Goal: Information Seeking & Learning: Learn about a topic

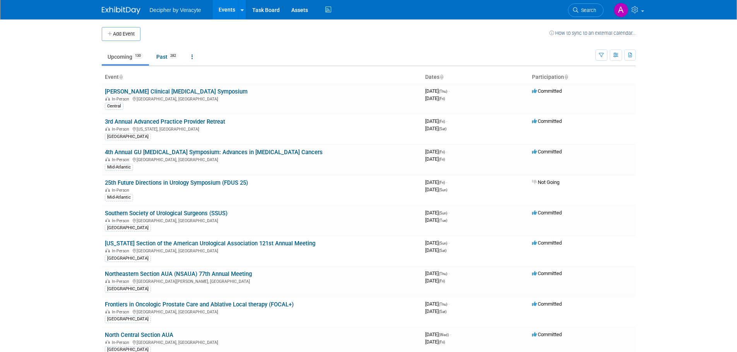
click at [123, 56] on link "Upcoming 130" at bounding box center [125, 57] width 47 height 15
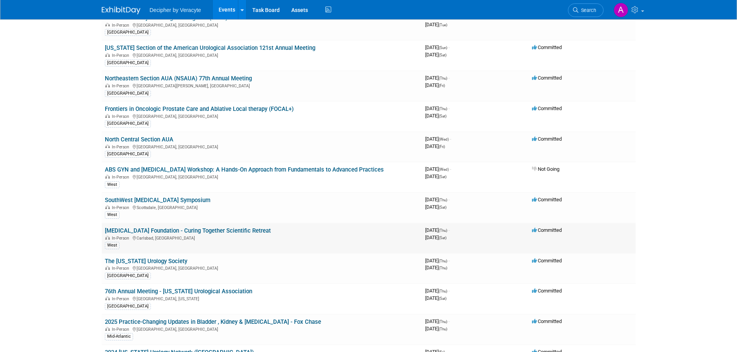
scroll to position [232, 0]
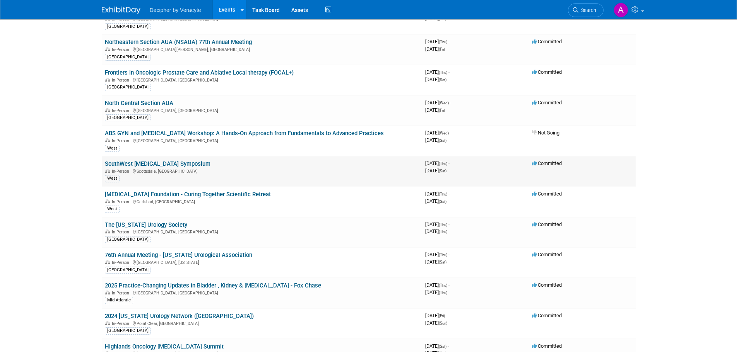
drag, startPoint x: 209, startPoint y: 165, endPoint x: 103, endPoint y: 164, distance: 106.0
click at [103, 163] on td "SouthWest Prostate Cancer Symposium In-Person Scottsdale, AZ West" at bounding box center [262, 171] width 320 height 31
copy link "SouthWest Prostate Cancer Symposium"
drag, startPoint x: 168, startPoint y: 172, endPoint x: 138, endPoint y: 171, distance: 30.2
click at [138, 171] on div "In-Person Scottsdale, AZ" at bounding box center [262, 171] width 314 height 6
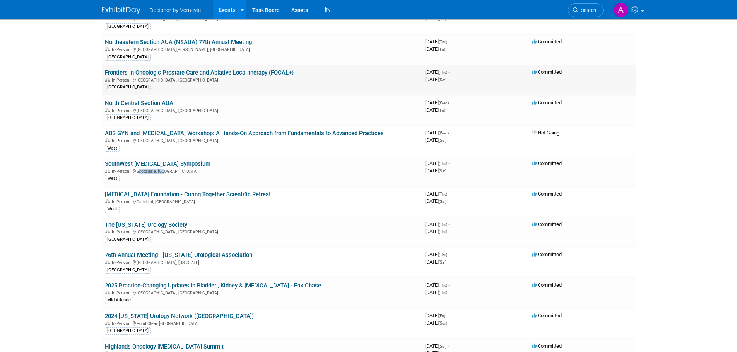
copy div "Scottsdale, AZ"
drag, startPoint x: 102, startPoint y: 194, endPoint x: 268, endPoint y: 194, distance: 166.7
click at [268, 194] on td "Prostate Cancer Foundation - Curing Together Scientific Retreat In-Person Carls…" at bounding box center [262, 202] width 320 height 31
copy link "Prostate Cancer Foundation - Curing Together Scientific Retreat"
drag, startPoint x: 169, startPoint y: 203, endPoint x: 137, endPoint y: 200, distance: 32.3
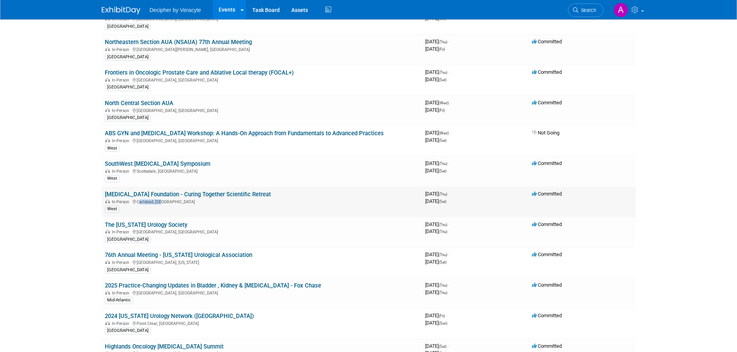
click at [137, 200] on div "In-Person Carlsbad, CA" at bounding box center [262, 201] width 314 height 6
copy div "Carlsbad, CA"
drag, startPoint x: 99, startPoint y: 225, endPoint x: 186, endPoint y: 225, distance: 86.6
click at [204, 231] on div "In-Person Southington, CT" at bounding box center [262, 232] width 314 height 6
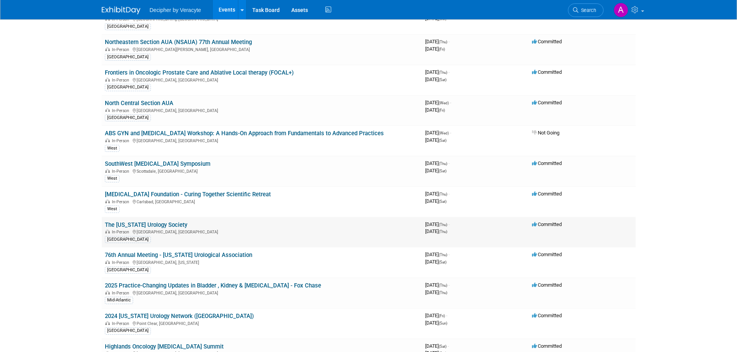
drag, startPoint x: 101, startPoint y: 225, endPoint x: 188, endPoint y: 227, distance: 86.7
click at [188, 227] on td "The Connecticut Urology Society In-Person Southington, CT North East" at bounding box center [262, 232] width 320 height 31
copy link "The Connecticut Urology Society"
drag, startPoint x: 136, startPoint y: 232, endPoint x: 165, endPoint y: 234, distance: 29.0
click at [165, 234] on div "In-Person Southington, CT" at bounding box center [262, 232] width 314 height 6
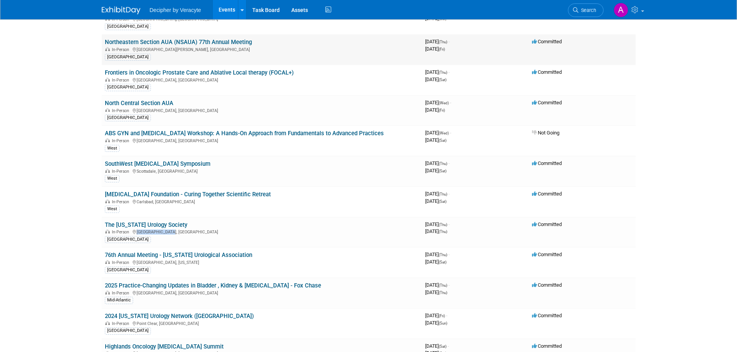
copy div "Southington, CT"
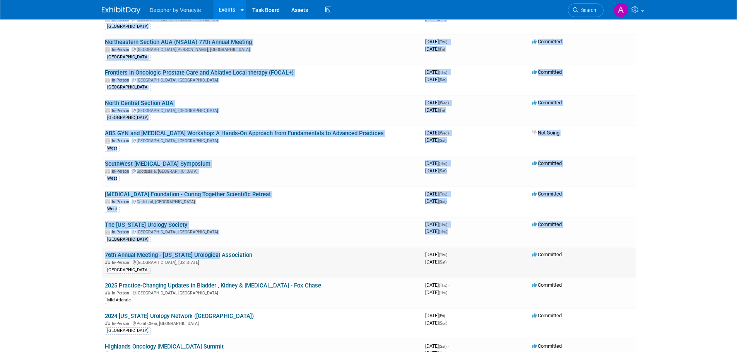
drag, startPoint x: 101, startPoint y: 257, endPoint x: 216, endPoint y: 254, distance: 115.7
drag, startPoint x: 259, startPoint y: 256, endPoint x: 106, endPoint y: 256, distance: 153.2
click at [106, 256] on td "76th Annual Meeting - Puerto Rico Urological Association In-Person Carolina, Pu…" at bounding box center [262, 263] width 320 height 31
copy link "76th Annual Meeting - Puerto Rico Urological Association"
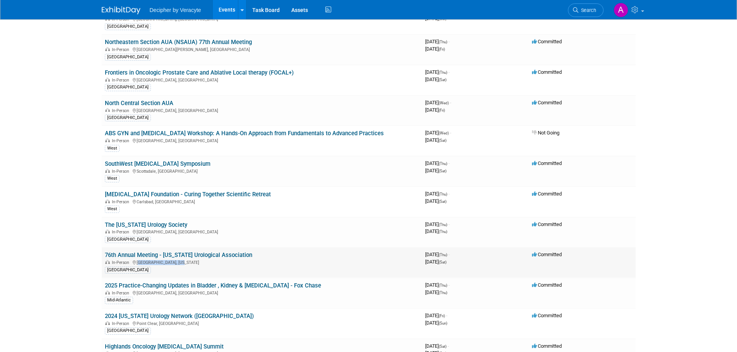
drag, startPoint x: 183, startPoint y: 263, endPoint x: 138, endPoint y: 263, distance: 44.5
click at [138, 263] on div "In-Person Carolina, Puerto Rico" at bounding box center [262, 262] width 314 height 6
copy div "Carolina, Puerto Rico"
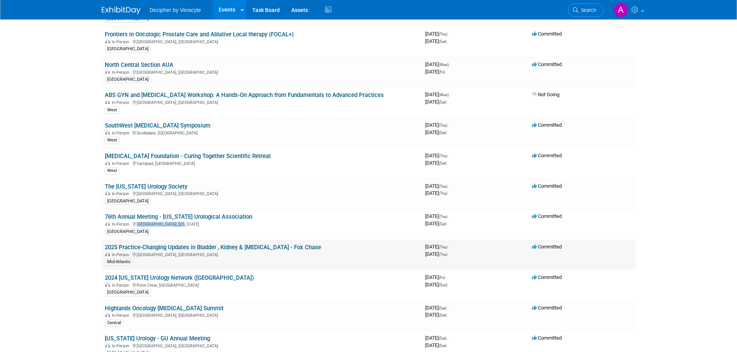
scroll to position [271, 0]
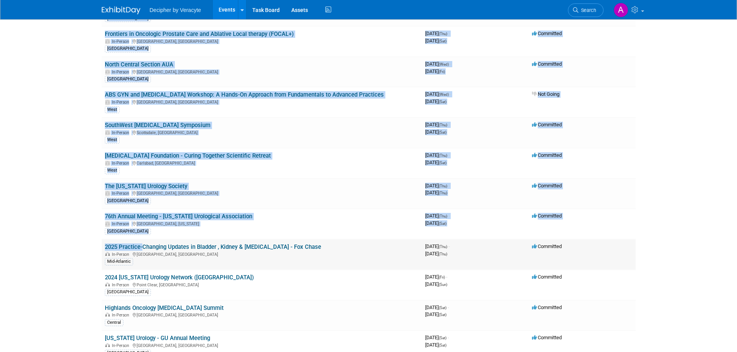
drag, startPoint x: 99, startPoint y: 246, endPoint x: 140, endPoint y: 245, distance: 41.0
drag, startPoint x: 328, startPoint y: 249, endPoint x: 105, endPoint y: 246, distance: 222.8
click at [105, 246] on td "2025 Practice-Changing Updates in Bladder , Kidney & Prostate Cancer - Fox Chas…" at bounding box center [262, 254] width 320 height 31
copy link "2025 Practice-Changing Updates in Bladder , Kidney & Prostate Cancer - Fox Chase"
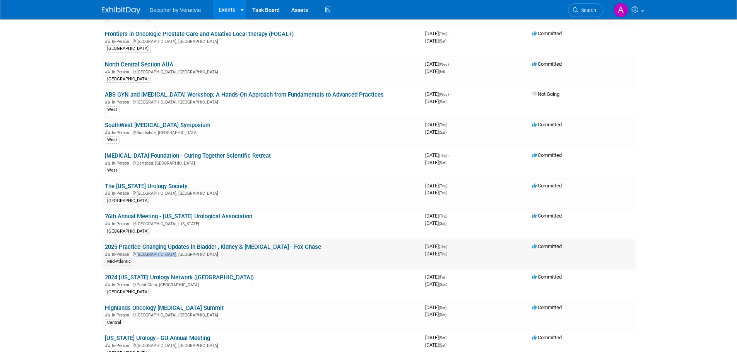
drag, startPoint x: 156, startPoint y: 254, endPoint x: 137, endPoint y: 254, distance: 19.0
click at [137, 254] on div "In-Person Philadelphia, PA" at bounding box center [262, 254] width 314 height 6
copy div "Philadelphia, PA"
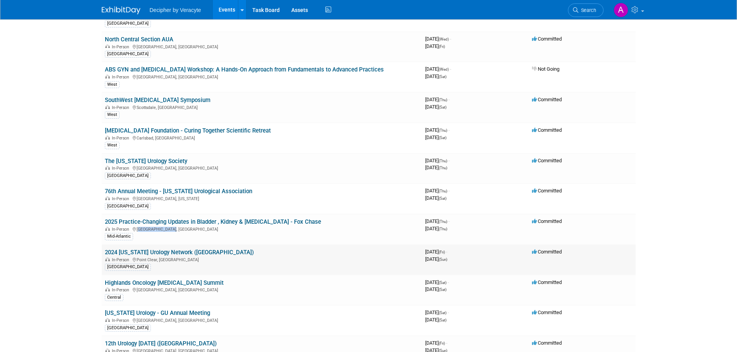
scroll to position [309, 0]
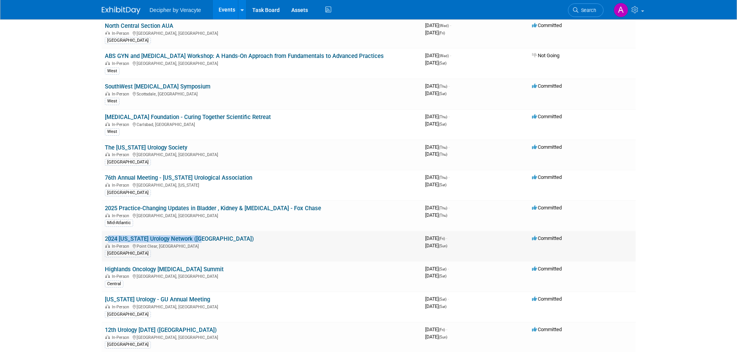
drag, startPoint x: 217, startPoint y: 240, endPoint x: 106, endPoint y: 240, distance: 111.0
click at [106, 240] on td "2024 Alabama Urology Network (AUN) In-Person Point Clear, AL Central East" at bounding box center [262, 246] width 320 height 31
click at [215, 244] on div "In-Person Point Clear, AL" at bounding box center [262, 246] width 314 height 6
drag, startPoint x: 213, startPoint y: 242, endPoint x: 120, endPoint y: 237, distance: 93.7
click at [120, 237] on td "2024 Alabama Urology Network (AUN) In-Person Point Clear, AL Central East" at bounding box center [262, 246] width 320 height 31
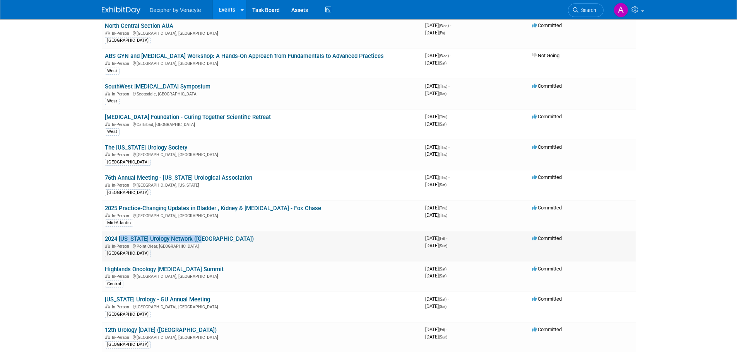
click at [134, 239] on link "2024 [US_STATE] Urology Network ([GEOGRAPHIC_DATA])" at bounding box center [179, 239] width 149 height 7
drag, startPoint x: 171, startPoint y: 248, endPoint x: 137, endPoint y: 247, distance: 34.0
click at [137, 247] on div "In-Person Point Clear, AL" at bounding box center [262, 246] width 314 height 6
drag, startPoint x: 103, startPoint y: 271, endPoint x: 224, endPoint y: 270, distance: 121.1
click at [224, 270] on td "Highlands Oncology Prostate Cancer Summit In-Person Bentonville, AR Central" at bounding box center [262, 277] width 320 height 31
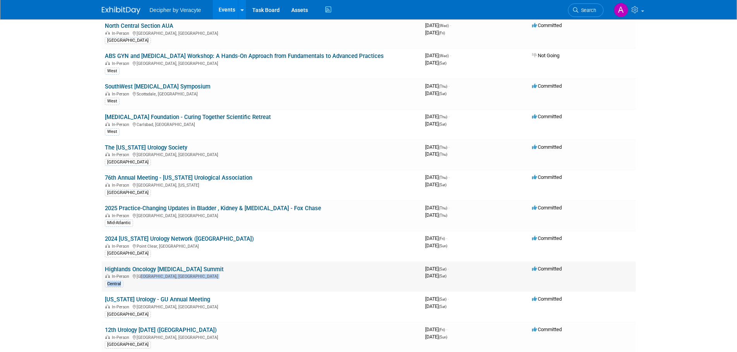
drag, startPoint x: 172, startPoint y: 280, endPoint x: 138, endPoint y: 277, distance: 33.7
click at [138, 277] on td "Highlands Oncology Prostate Cancer Summit In-Person Bentonville, AR Central" at bounding box center [262, 277] width 320 height 31
click at [163, 279] on div "In-Person Bentonville, AR" at bounding box center [262, 276] width 314 height 6
drag, startPoint x: 166, startPoint y: 277, endPoint x: 137, endPoint y: 276, distance: 28.6
click at [137, 276] on div "In-Person Bentonville, AR" at bounding box center [262, 276] width 314 height 6
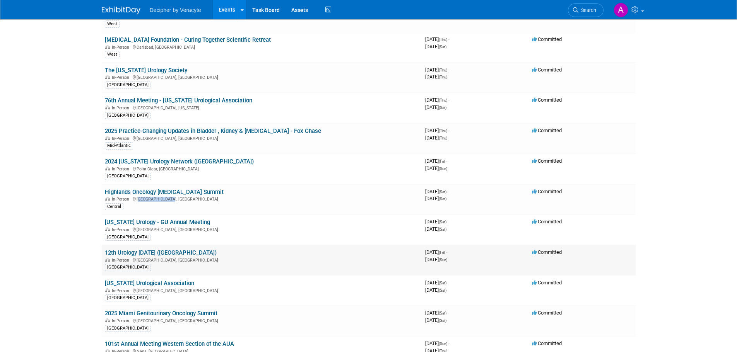
scroll to position [425, 0]
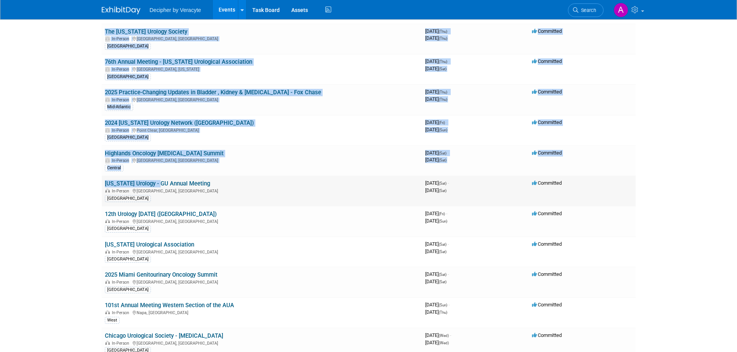
drag, startPoint x: 100, startPoint y: 183, endPoint x: 166, endPoint y: 186, distance: 66.2
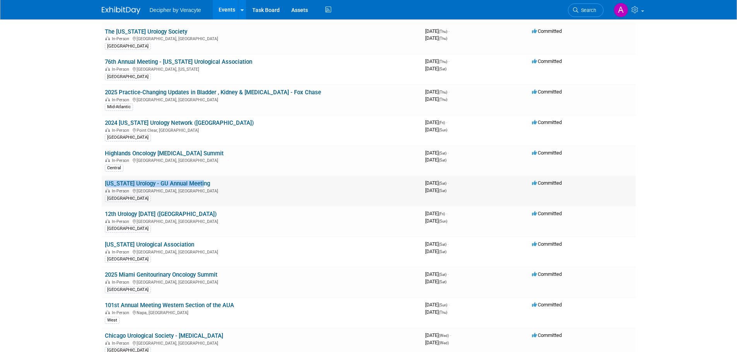
drag, startPoint x: 203, startPoint y: 186, endPoint x: 102, endPoint y: 180, distance: 101.1
click at [102, 180] on td "Georgia Urology - GU Annual Meeting In-Person Atlanta, GA South East" at bounding box center [262, 191] width 320 height 31
drag, startPoint x: 168, startPoint y: 192, endPoint x: 137, endPoint y: 191, distance: 31.3
click at [137, 191] on div "In-Person Atlanta, GA" at bounding box center [262, 191] width 314 height 6
drag, startPoint x: 178, startPoint y: 215, endPoint x: 104, endPoint y: 213, distance: 73.9
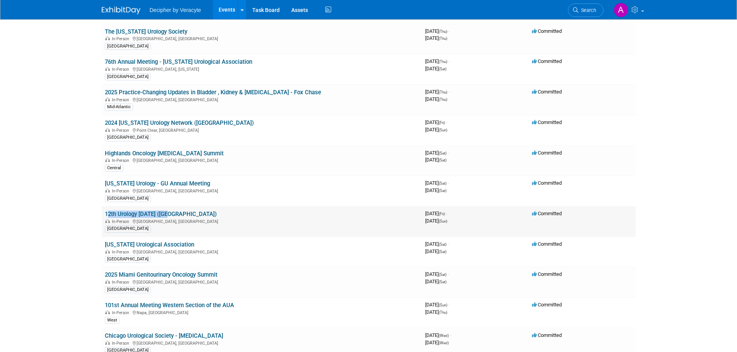
click at [104, 213] on td "12th Urology Today (UT) In-Person Asheville, NC Central East" at bounding box center [262, 222] width 320 height 31
drag, startPoint x: 164, startPoint y: 224, endPoint x: 138, endPoint y: 224, distance: 25.5
click at [138, 224] on div "In-Person Asheville, NC" at bounding box center [262, 221] width 314 height 6
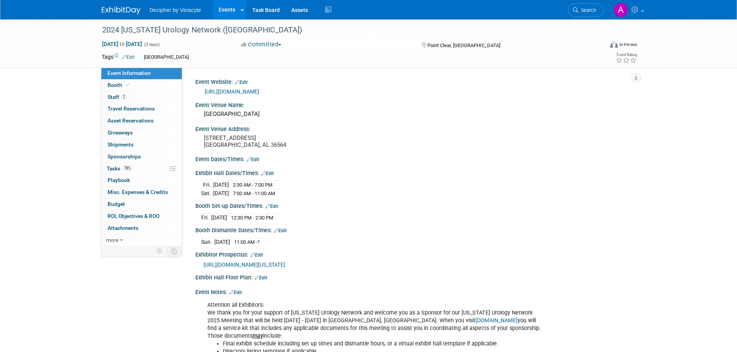
click at [250, 91] on link "[URL][DOMAIN_NAME]" at bounding box center [232, 92] width 55 height 6
